Goal: Information Seeking & Learning: Compare options

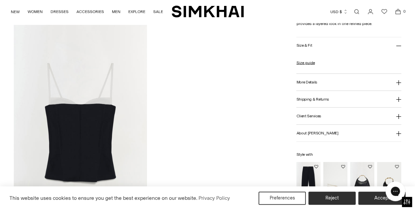
scroll to position [657, 0]
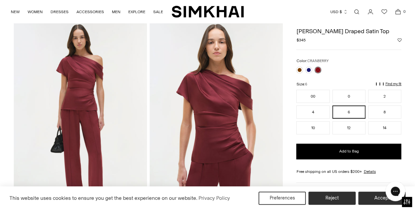
scroll to position [39, 0]
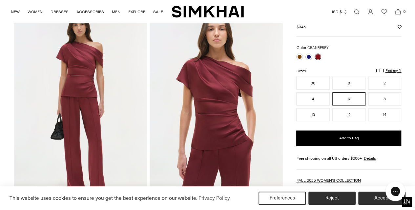
click at [121, 100] on img at bounding box center [80, 108] width 133 height 200
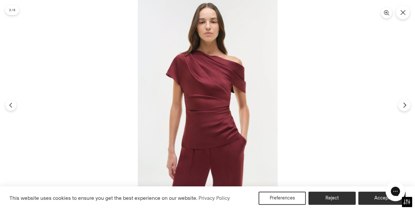
click at [405, 104] on icon "Next" at bounding box center [404, 104] width 2 height 5
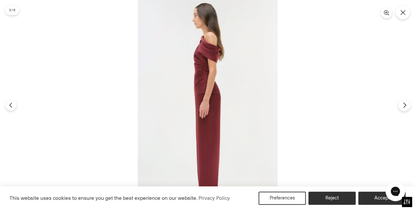
click at [405, 104] on icon "Next" at bounding box center [404, 104] width 2 height 5
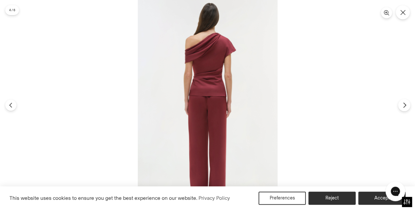
click at [405, 104] on icon "Next" at bounding box center [404, 104] width 2 height 5
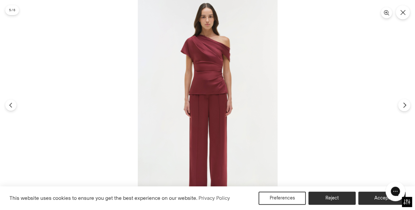
click at [405, 104] on icon "Next" at bounding box center [404, 104] width 2 height 5
